Goal: Check status: Check status

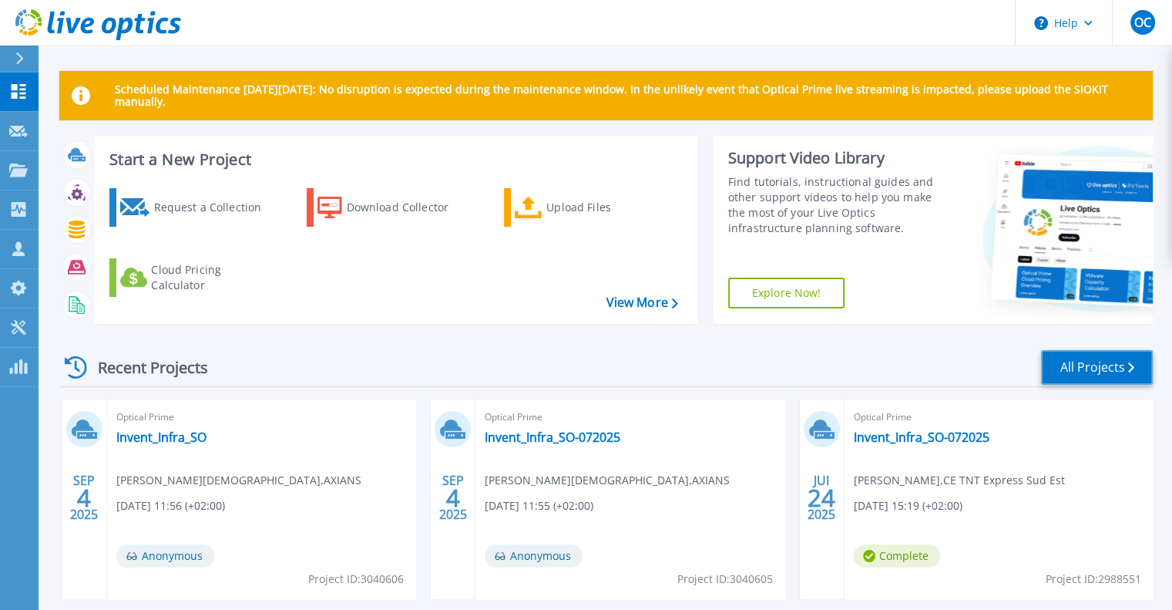
click at [1083, 359] on link "All Projects" at bounding box center [1097, 367] width 112 height 35
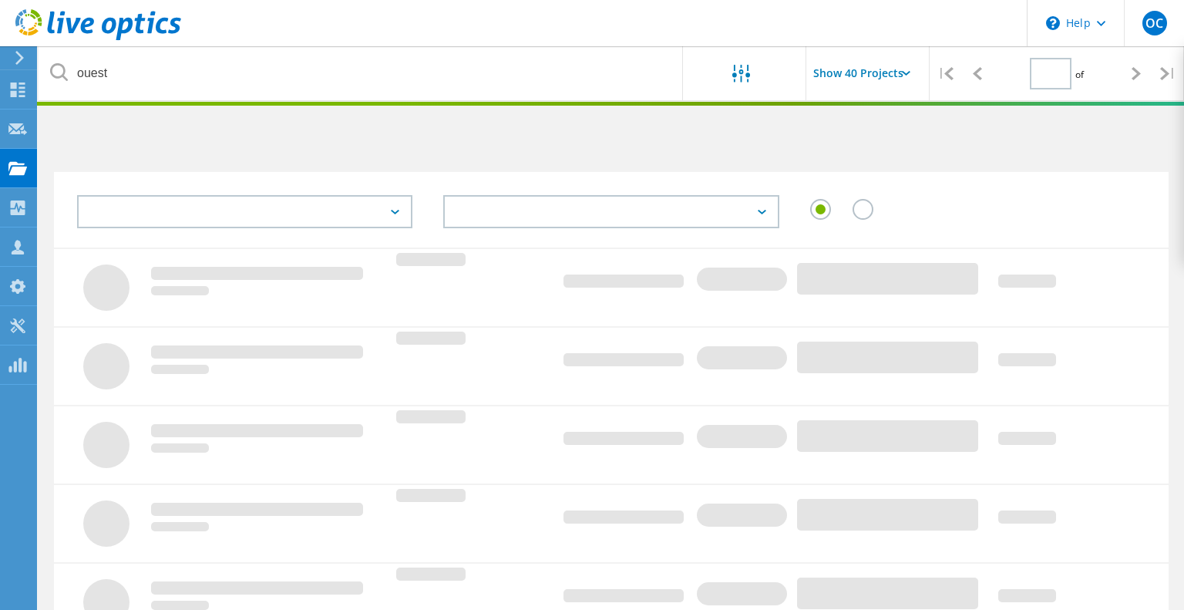
type input "1"
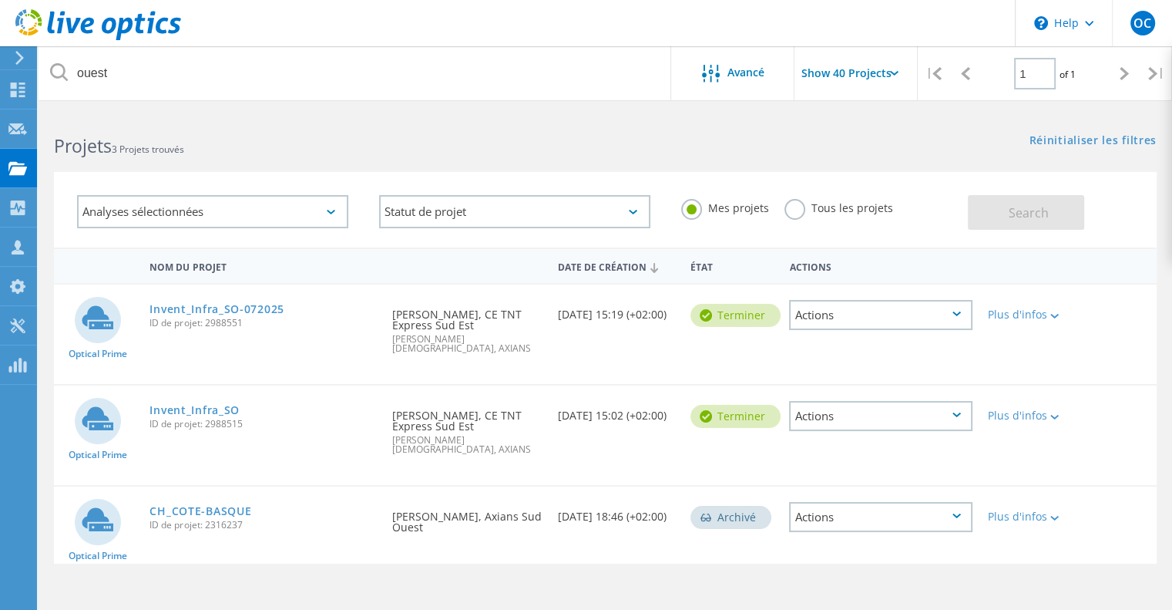
click at [793, 207] on label "Tous les projets" at bounding box center [838, 206] width 109 height 15
click at [0, 0] on input "Tous les projets" at bounding box center [0, 0] width 0 height 0
click at [1026, 215] on span "Search" at bounding box center [1029, 212] width 40 height 17
click at [24, 85] on icon at bounding box center [17, 89] width 18 height 15
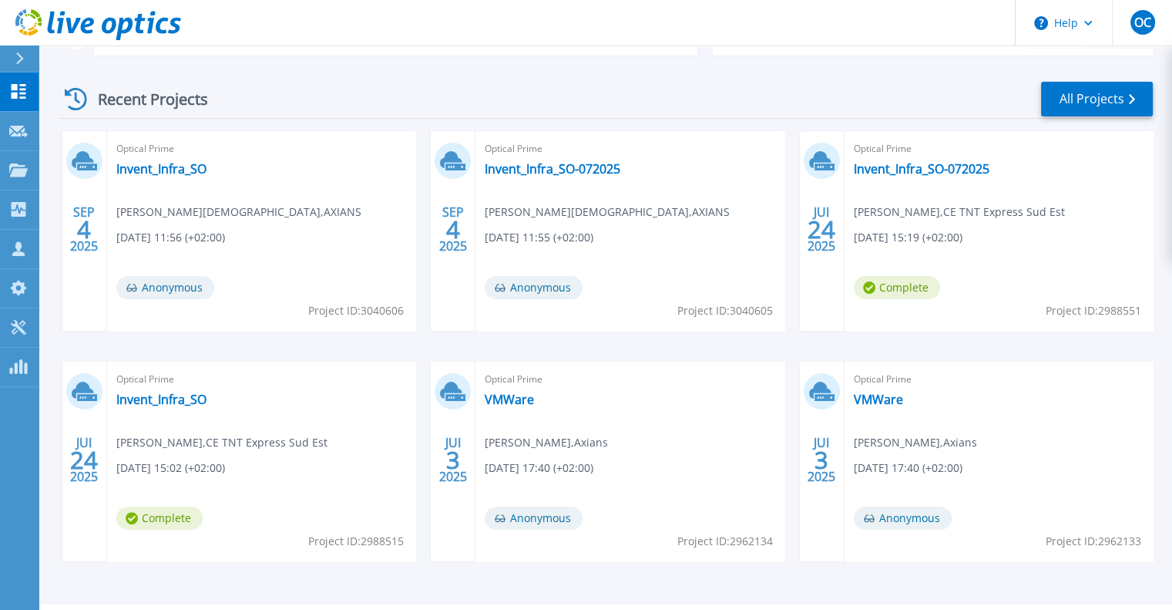
scroll to position [308, 0]
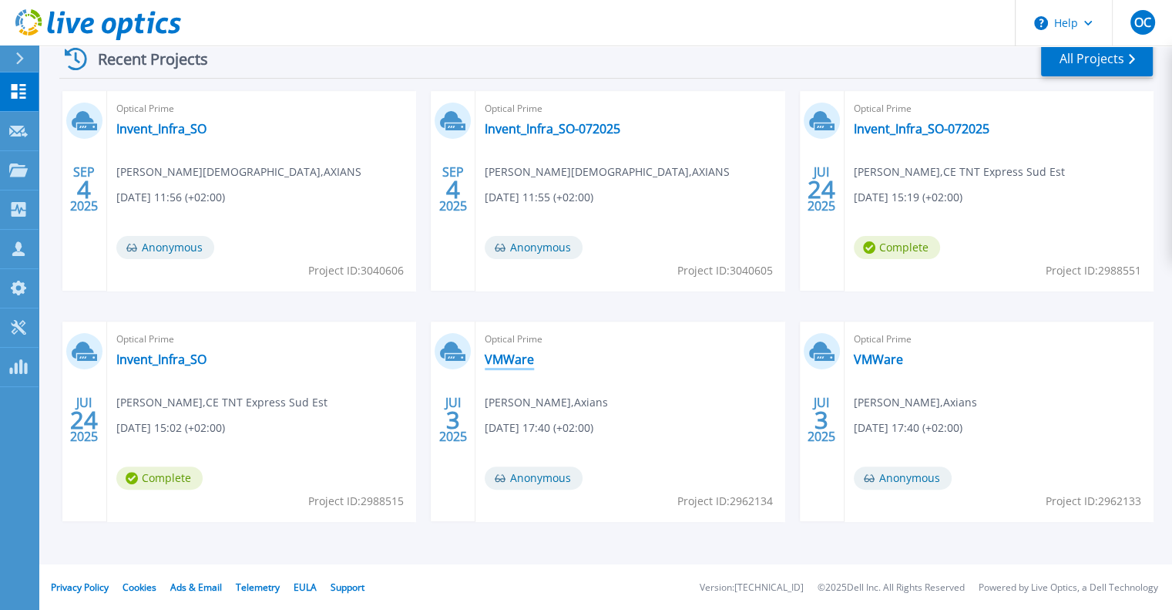
click at [502, 358] on link "VMWare" at bounding box center [509, 358] width 49 height 15
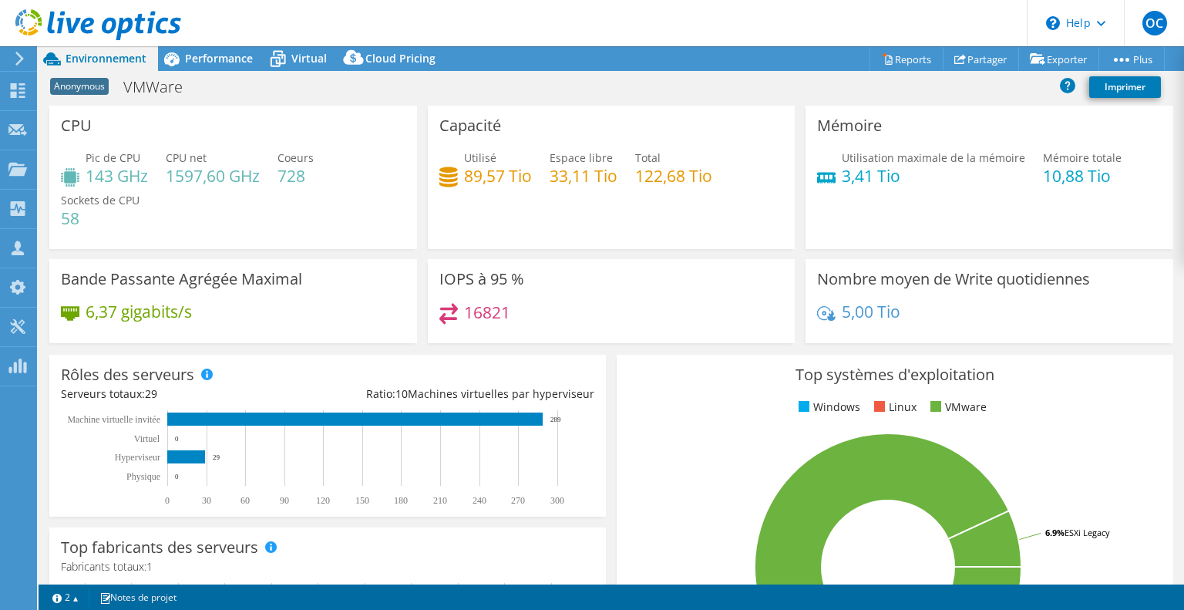
select select "USD"
